Goal: Navigation & Orientation: Understand site structure

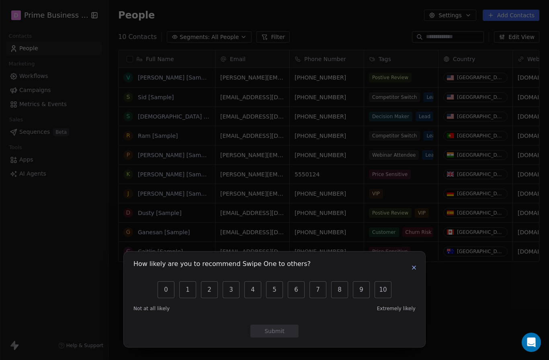
scroll to position [347, 440]
click at [421, 258] on div "How likely are you to recommend Swipe One to others? 0 1 2 3 4 5 6 7 8 9 10 Not…" at bounding box center [274, 300] width 301 height 96
click at [418, 267] on button "button" at bounding box center [414, 268] width 10 height 10
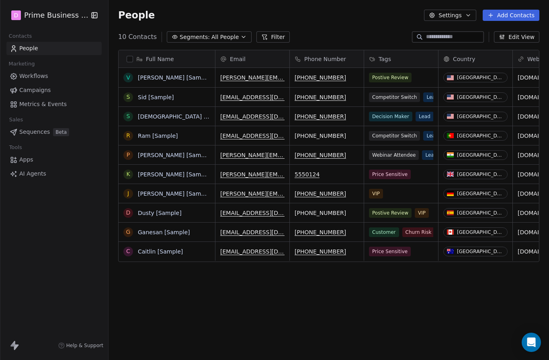
click at [22, 156] on span "Apps" at bounding box center [26, 160] width 14 height 8
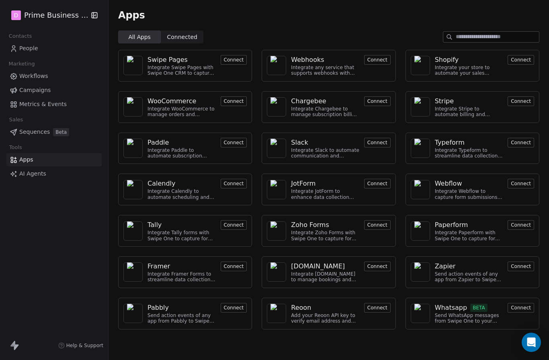
click at [34, 133] on span "Sequences" at bounding box center [34, 132] width 31 height 8
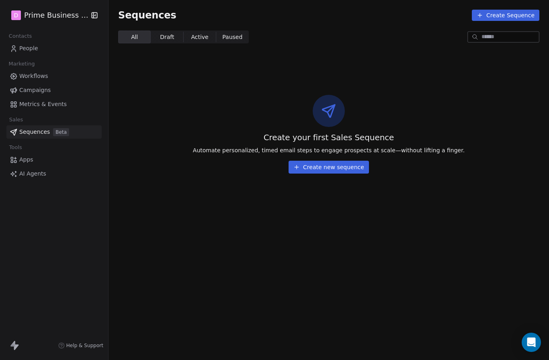
click at [26, 106] on span "Metrics & Events" at bounding box center [42, 104] width 47 height 8
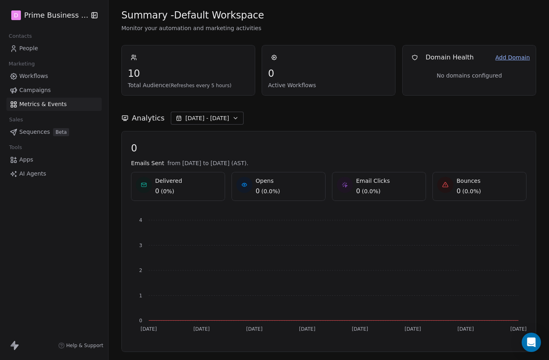
click at [28, 76] on span "Workflows" at bounding box center [33, 76] width 29 height 8
